Goal: Book appointment/travel/reservation

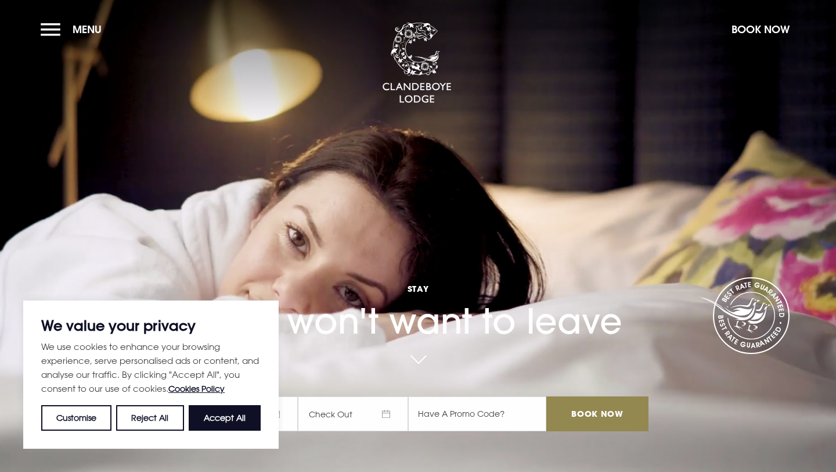
scroll to position [31, 0]
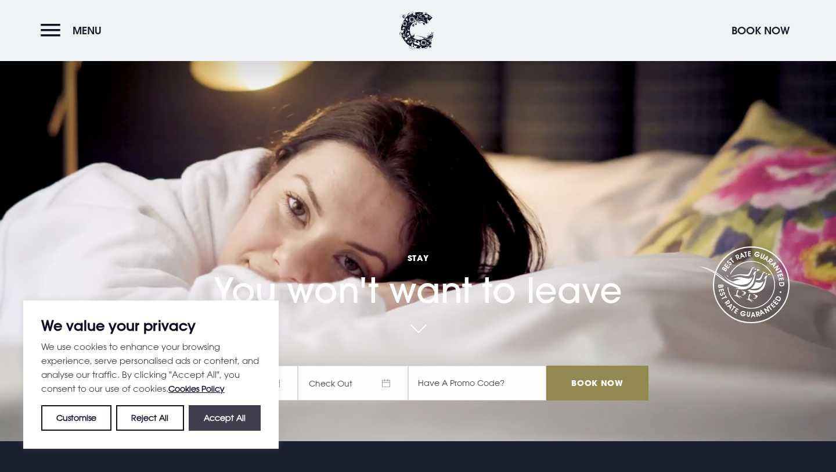
click at [225, 407] on button "Accept All" at bounding box center [225, 418] width 72 height 26
checkbox input "true"
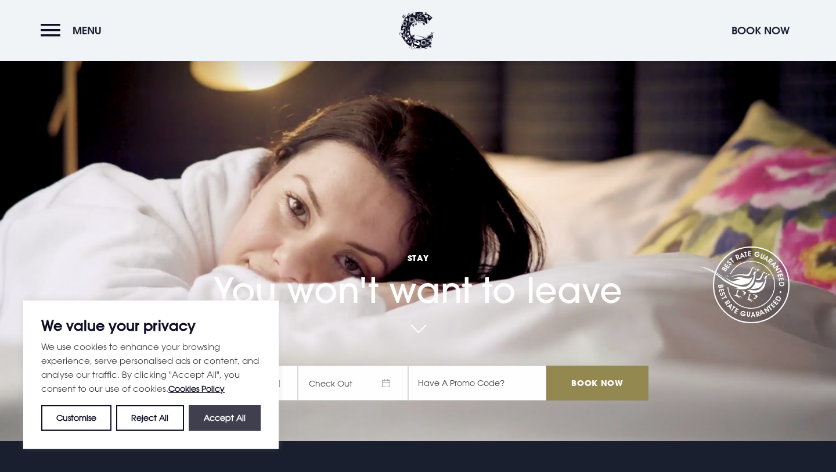
checkbox input "true"
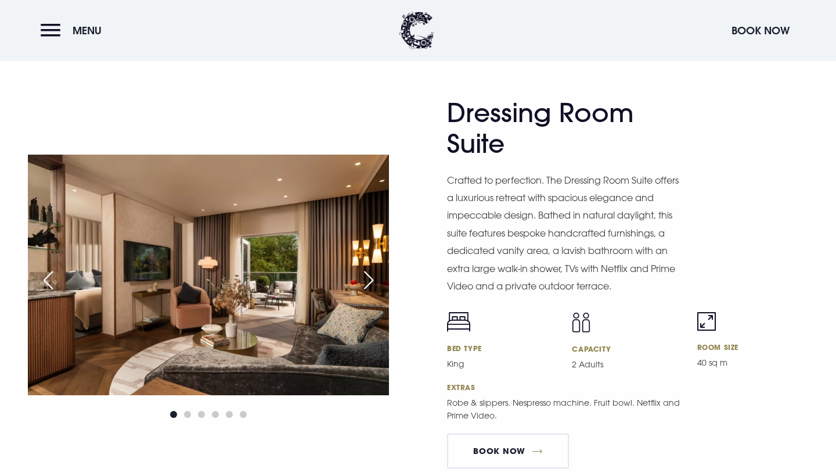
scroll to position [1923, 0]
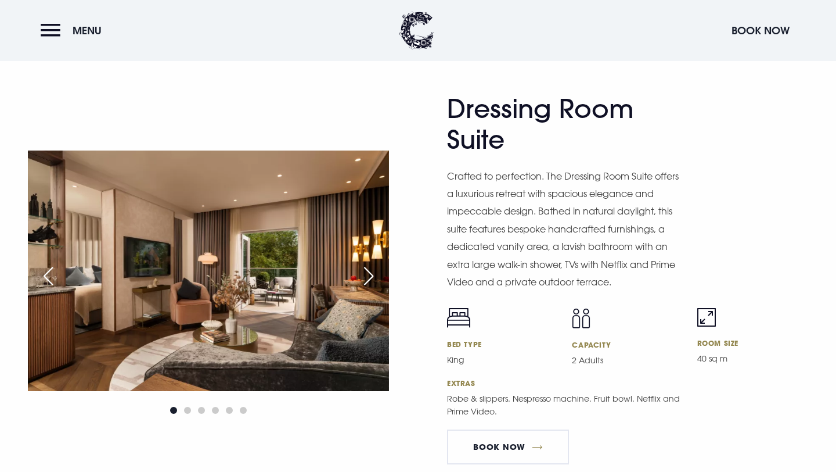
click at [372, 263] on div "Next slide" at bounding box center [368, 276] width 29 height 26
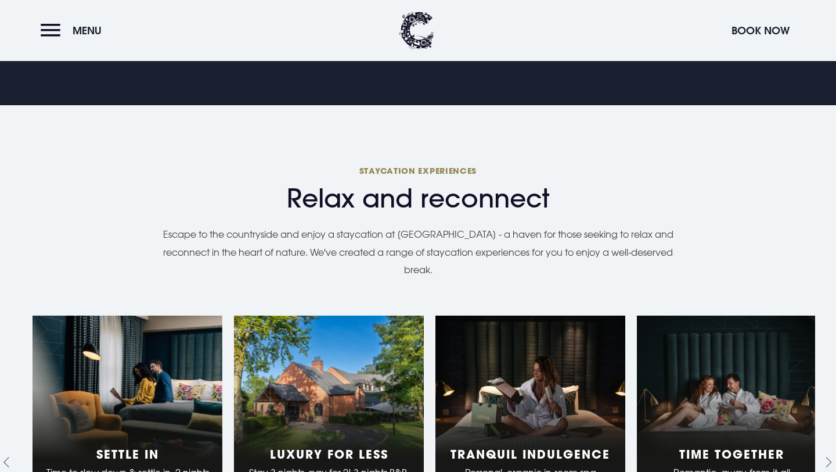
scroll to position [0, 0]
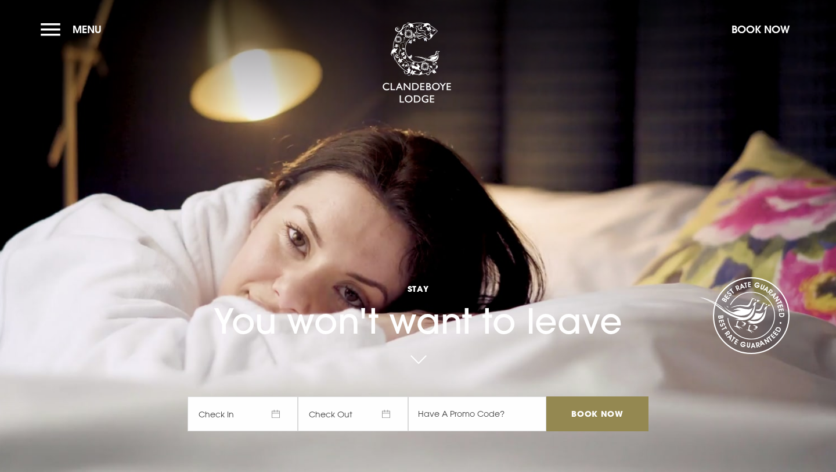
click at [35, 39] on section "Stay You won't want to leave Check In Check Out Mon Tue Wed Thur Fri Sat Sun Mo…" at bounding box center [418, 236] width 836 height 472
click at [44, 32] on button "Menu" at bounding box center [74, 29] width 67 height 25
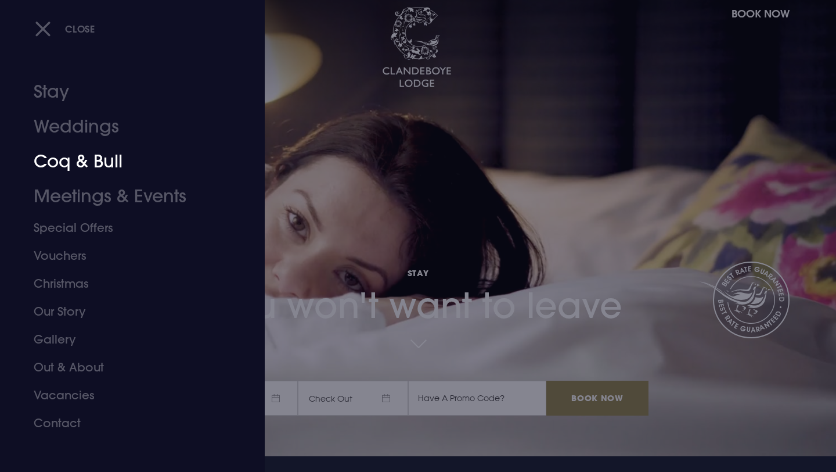
scroll to position [25, 0]
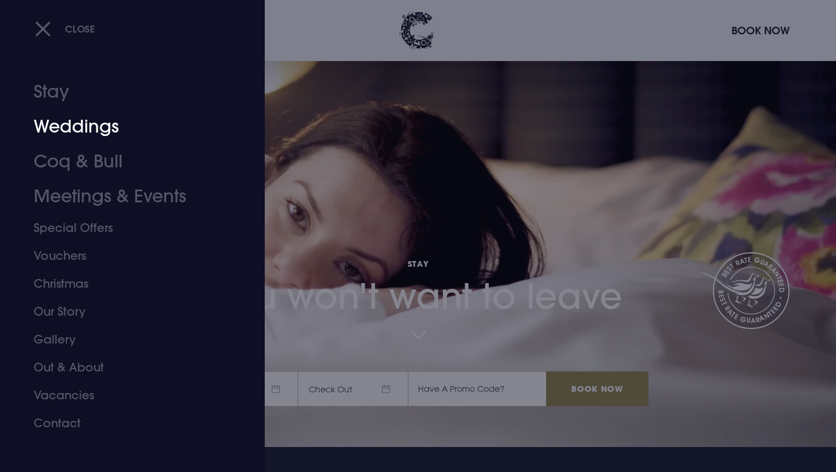
click at [114, 133] on link "Weddings" at bounding box center [126, 126] width 184 height 35
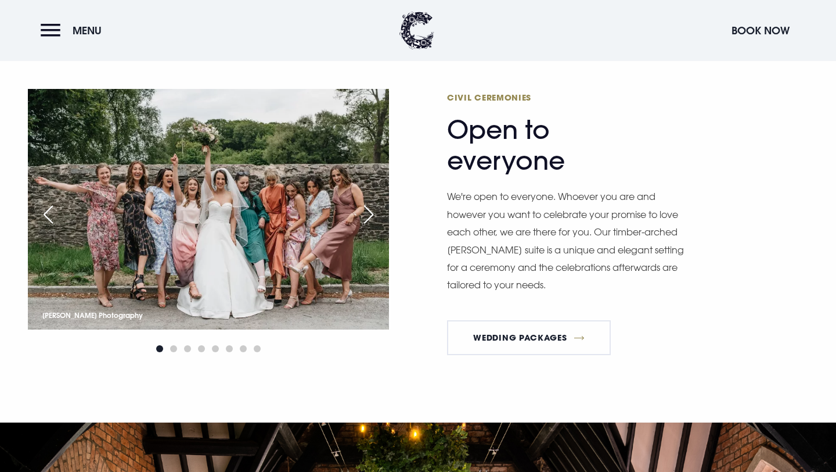
scroll to position [1328, 0]
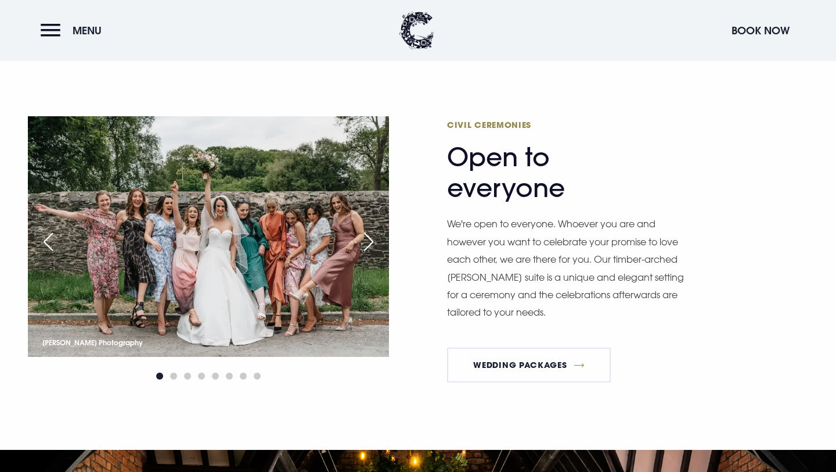
click at [371, 245] on div "Next slide" at bounding box center [368, 242] width 29 height 26
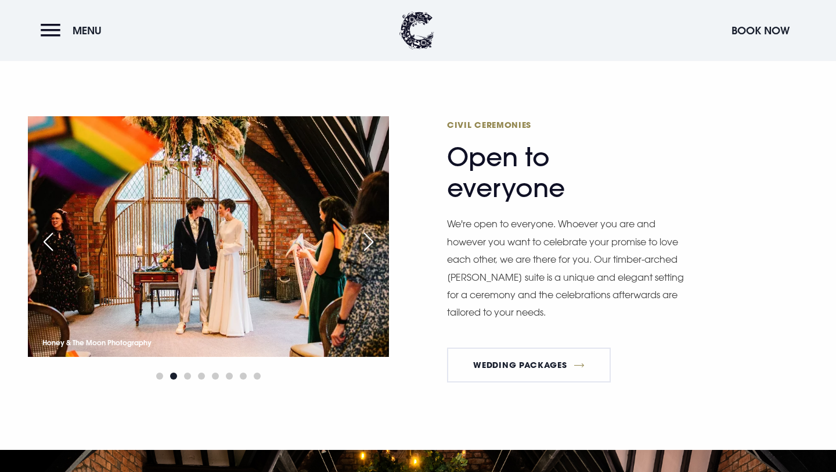
click at [371, 245] on div "Next slide" at bounding box center [368, 242] width 29 height 26
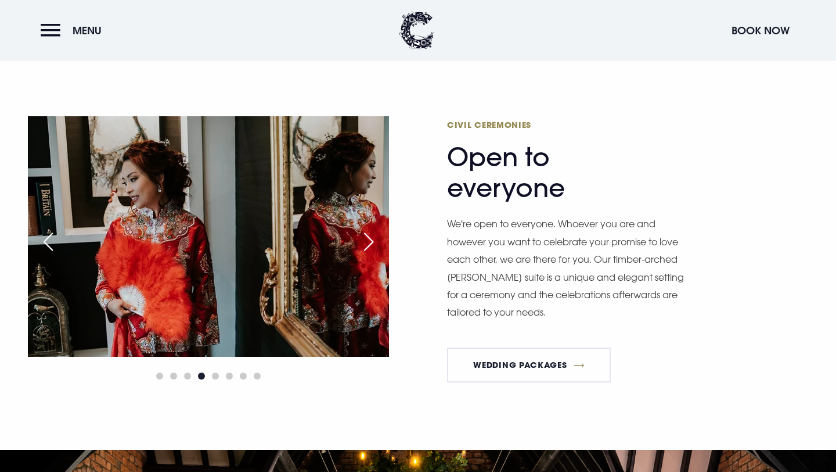
click at [371, 245] on div "Next slide" at bounding box center [368, 242] width 29 height 26
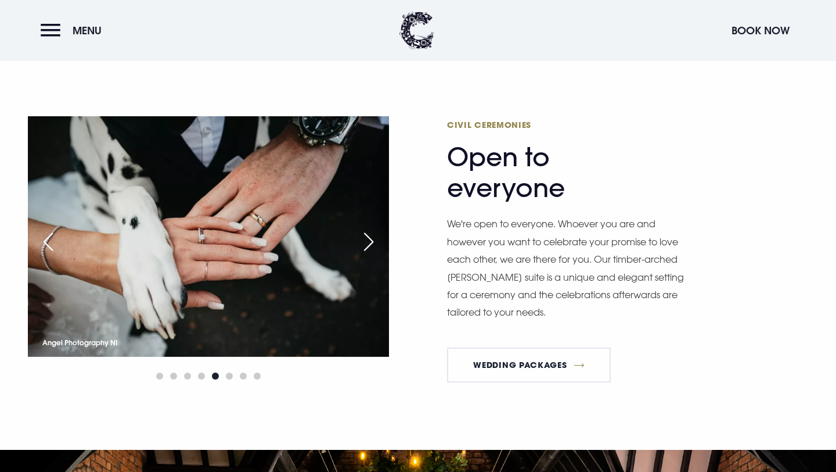
click at [371, 245] on div "Next slide" at bounding box center [368, 242] width 29 height 26
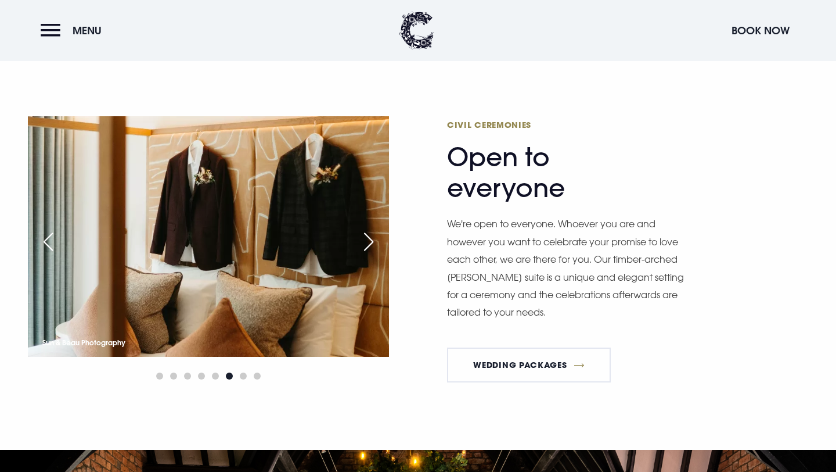
click at [371, 245] on div "Next slide" at bounding box center [368, 242] width 29 height 26
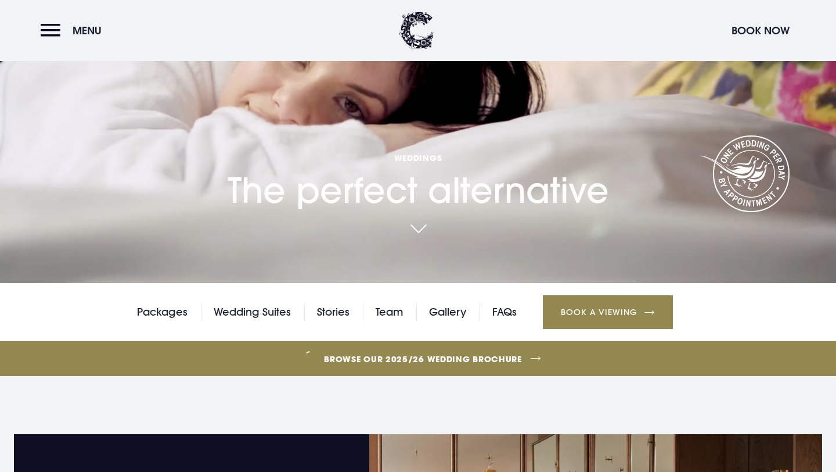
scroll to position [0, 0]
